Goal: Navigation & Orientation: Find specific page/section

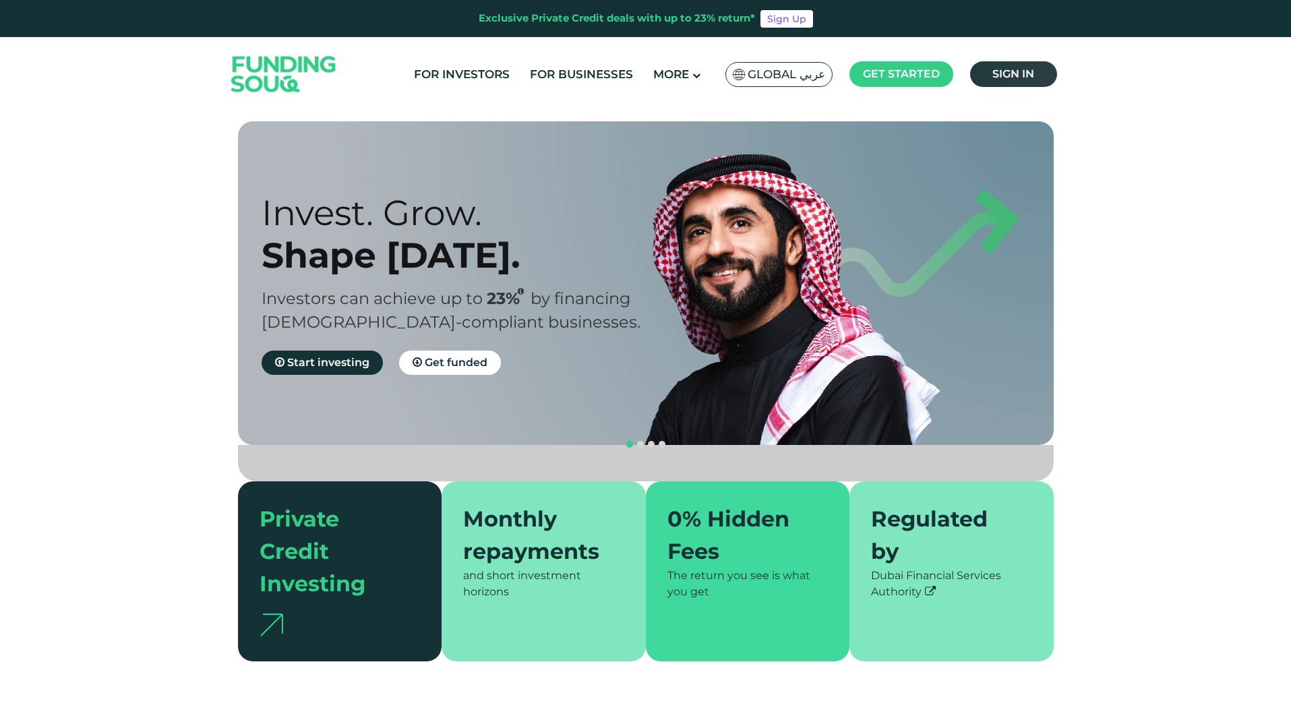
click at [1010, 84] on link "Sign in" at bounding box center [1013, 74] width 87 height 26
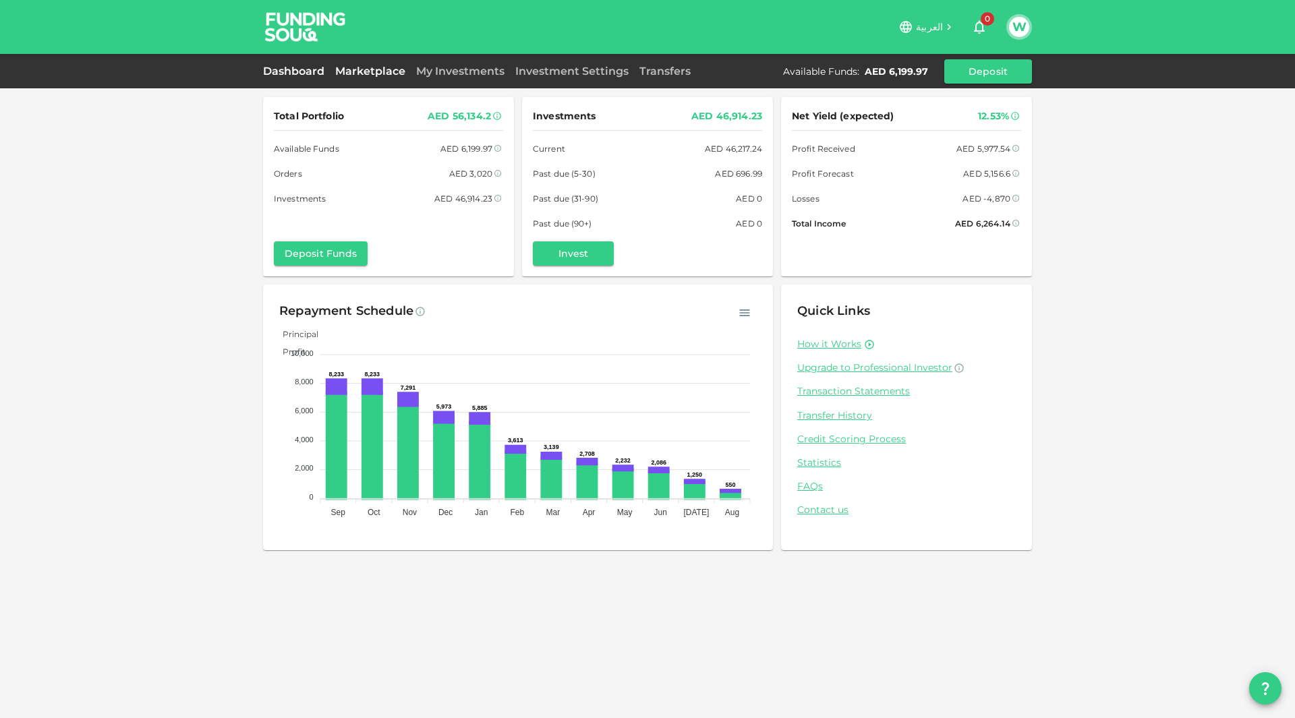
click at [388, 77] on link "Marketplace" at bounding box center [370, 71] width 81 height 13
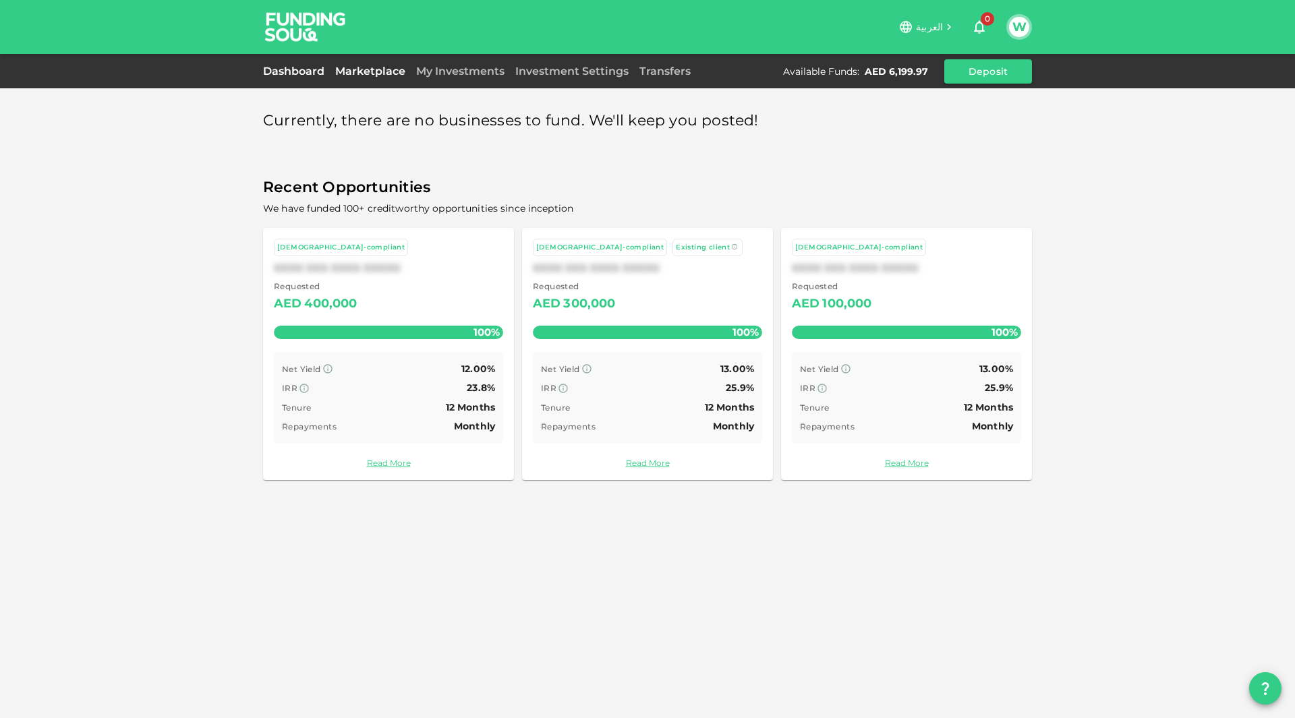
click at [289, 69] on link "Dashboard" at bounding box center [296, 71] width 67 height 13
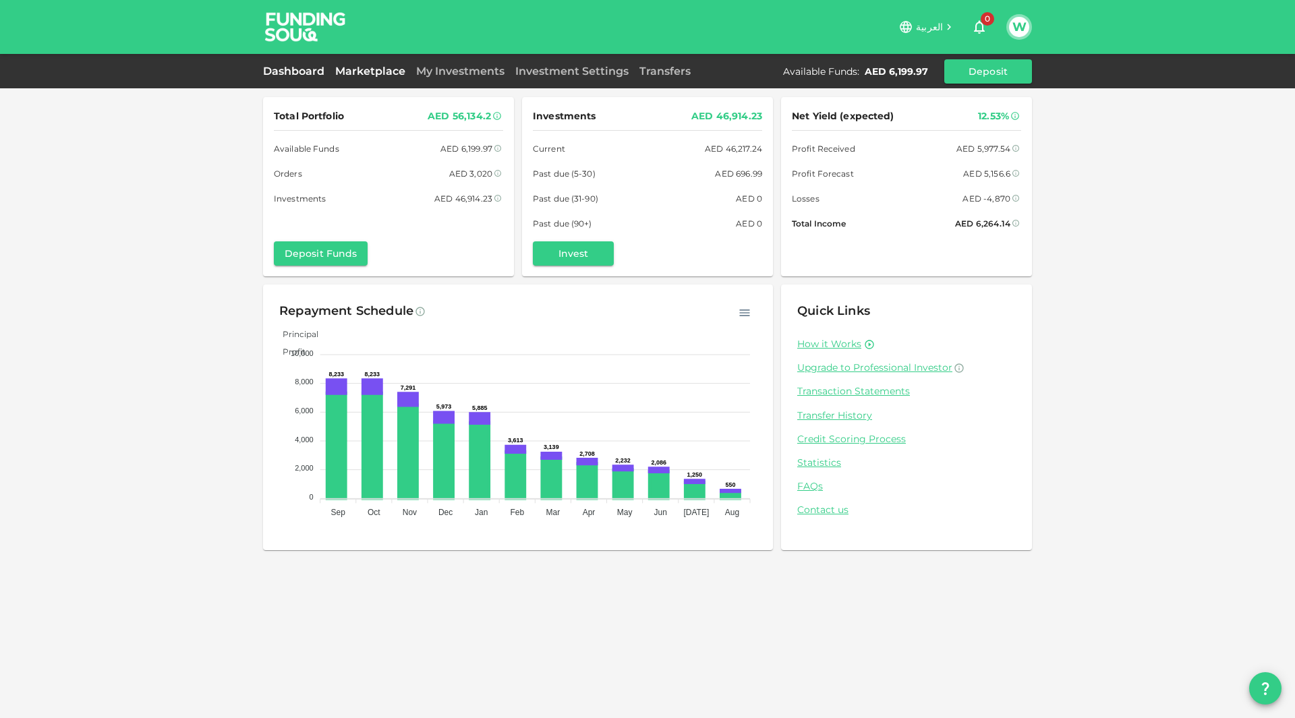
click at [347, 67] on link "Marketplace" at bounding box center [370, 71] width 81 height 13
